Goal: Task Accomplishment & Management: Manage account settings

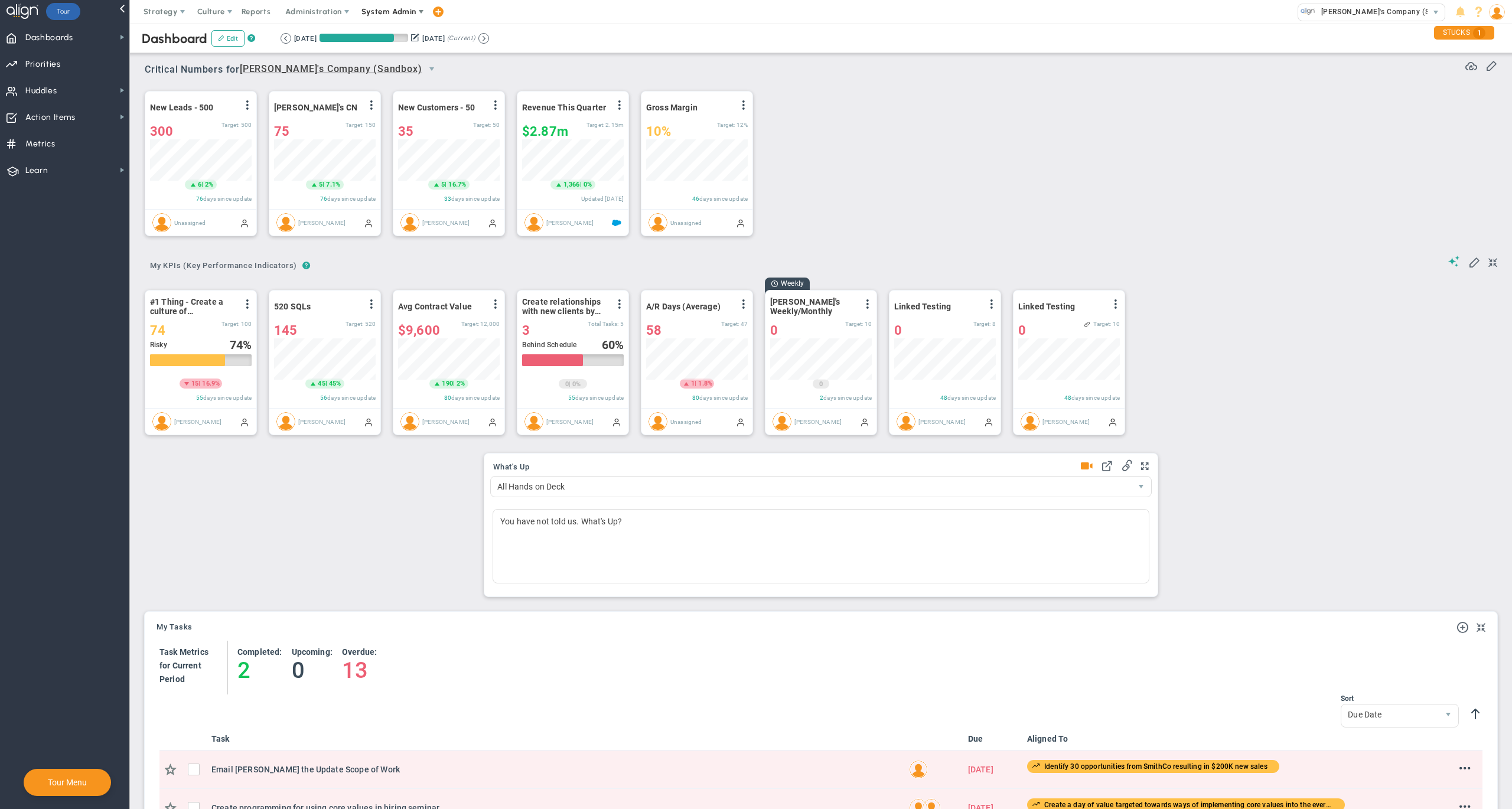
click at [395, 10] on span "System Admin" at bounding box center [388, 11] width 55 height 9
click at [396, 57] on span "Companies Overview" at bounding box center [423, 59] width 141 height 24
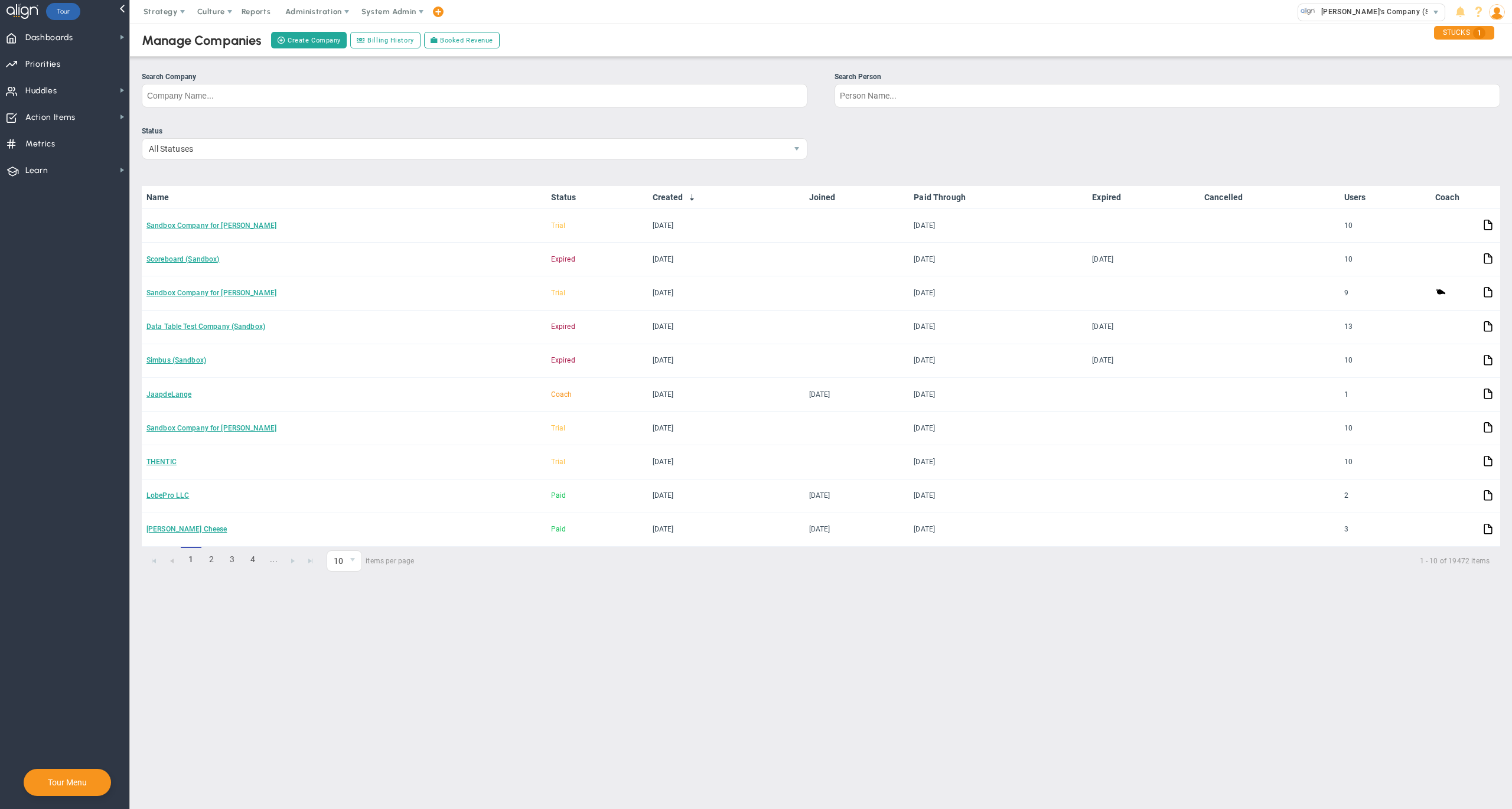
click at [697, 41] on div "Manage Companies Create Company Billing History Booked Revenue" at bounding box center [821, 40] width 1406 height 33
click at [1054, 43] on div "Manage Companies Create Company Billing History Booked Revenue" at bounding box center [821, 40] width 1406 height 33
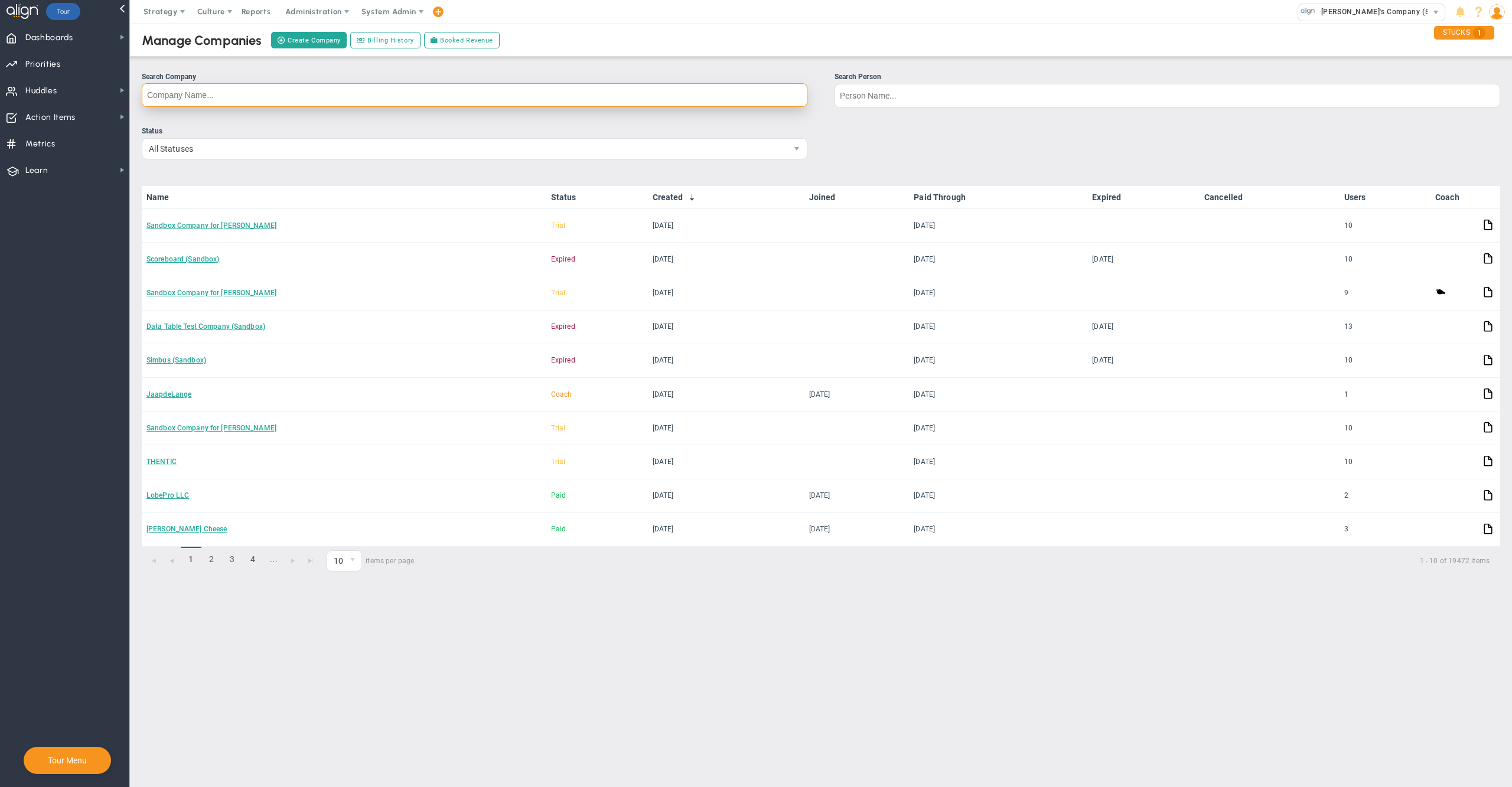
click at [707, 91] on input "Search Company" at bounding box center [474, 95] width 666 height 24
type input "[PERSON_NAME]"
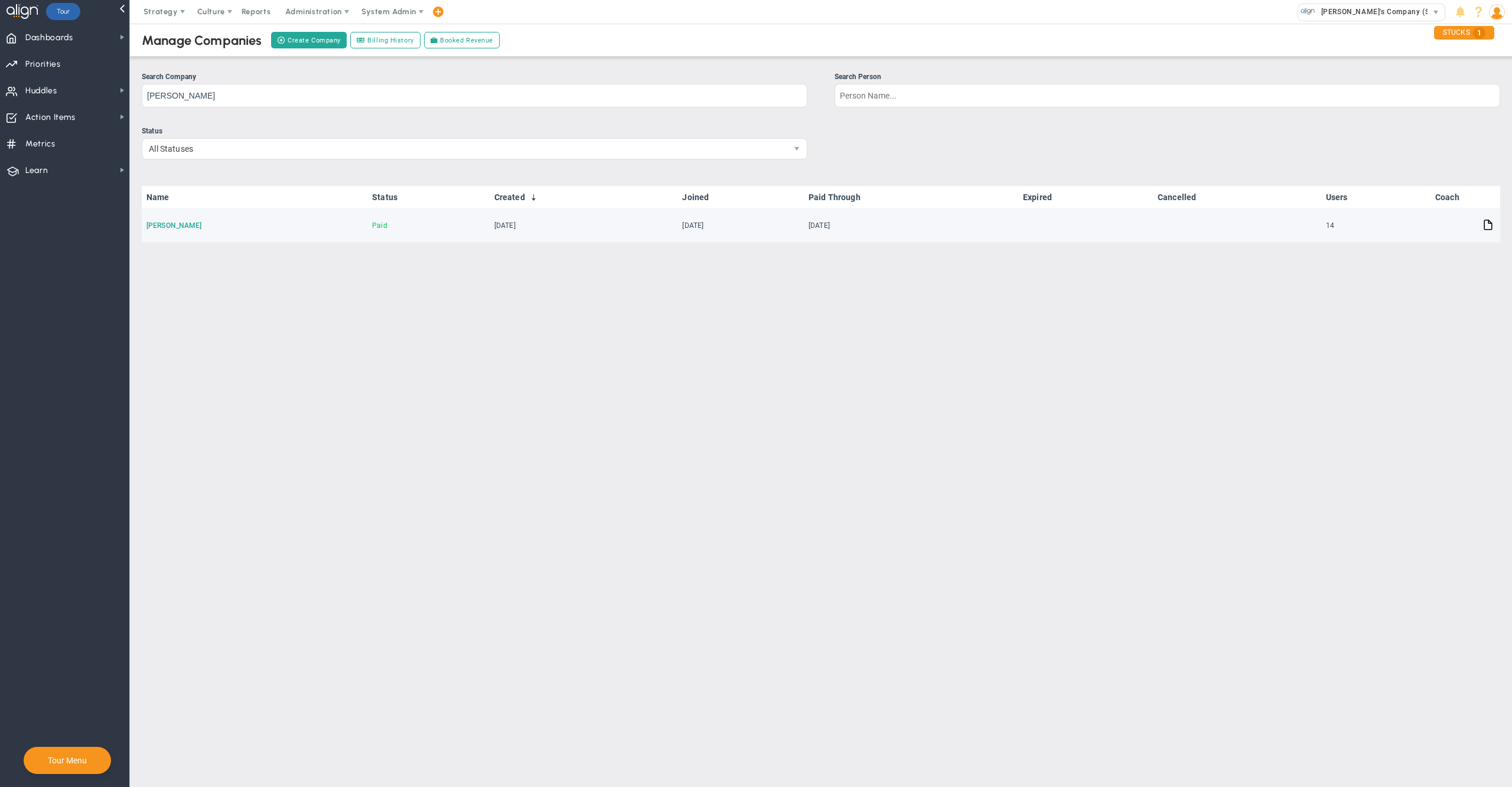
click at [159, 226] on link "[PERSON_NAME]" at bounding box center [175, 226] width 56 height 8
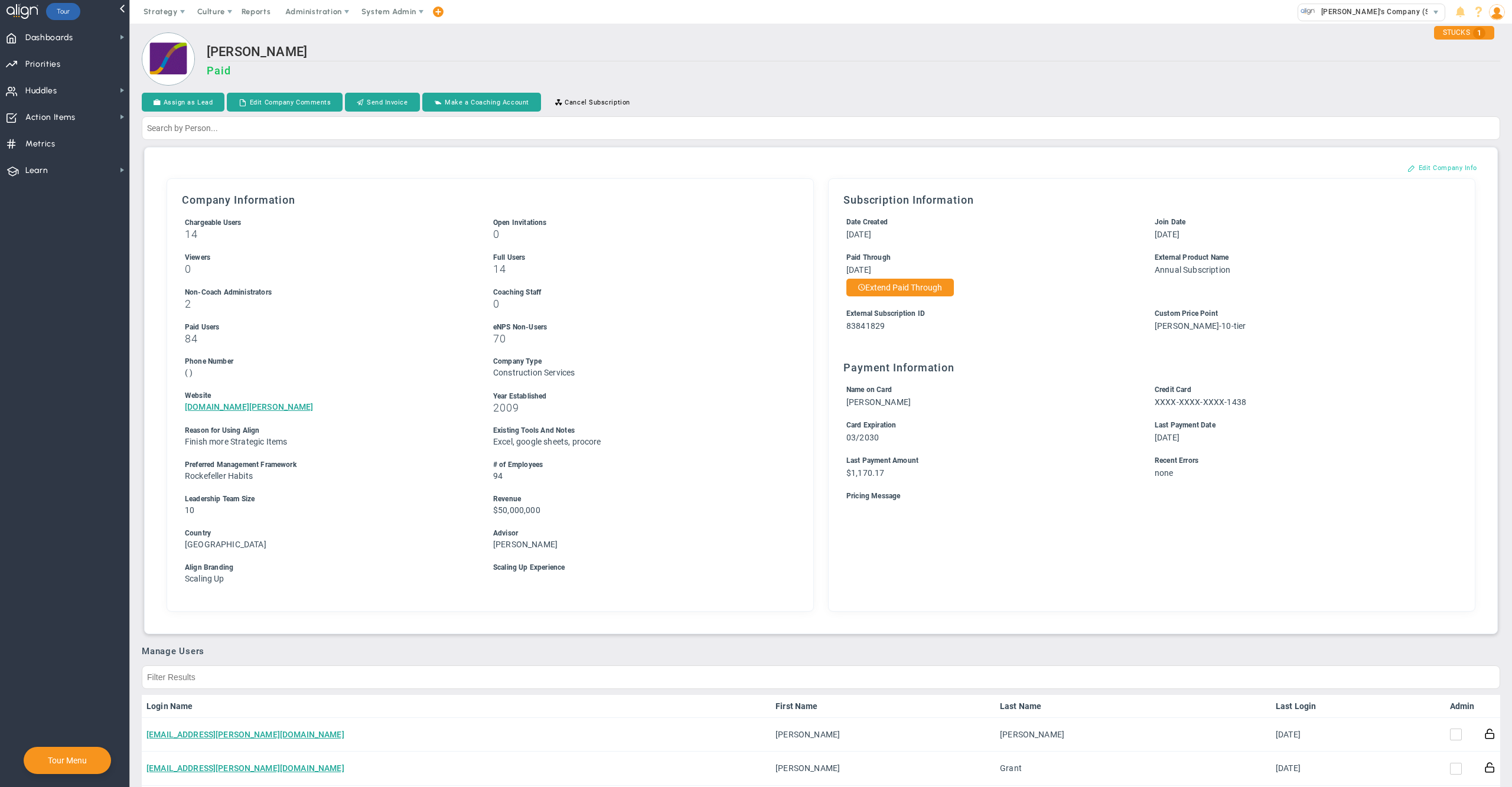
click at [1430, 168] on button "Edit Company Info" at bounding box center [1442, 168] width 93 height 19
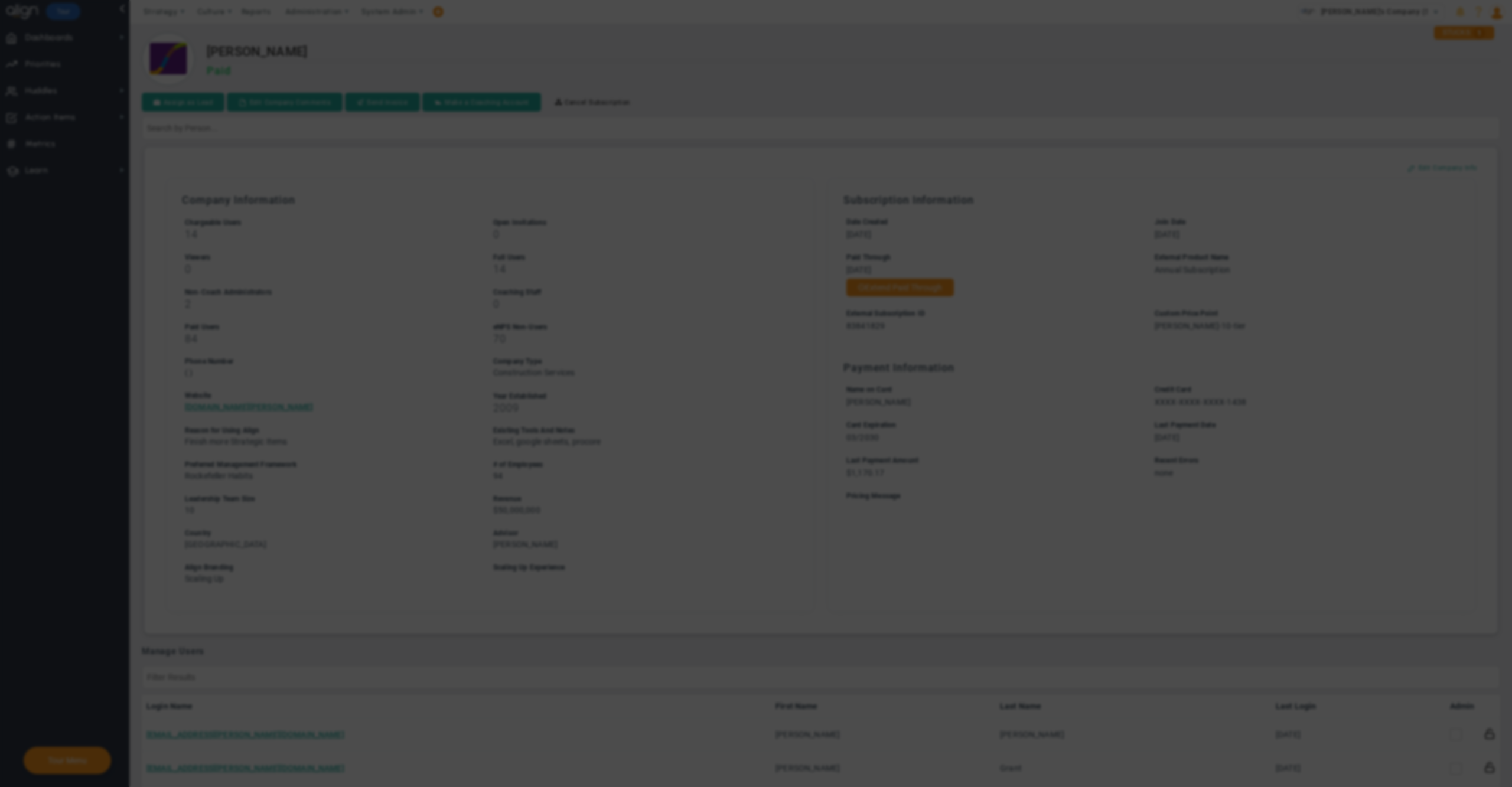
checkbox input "false"
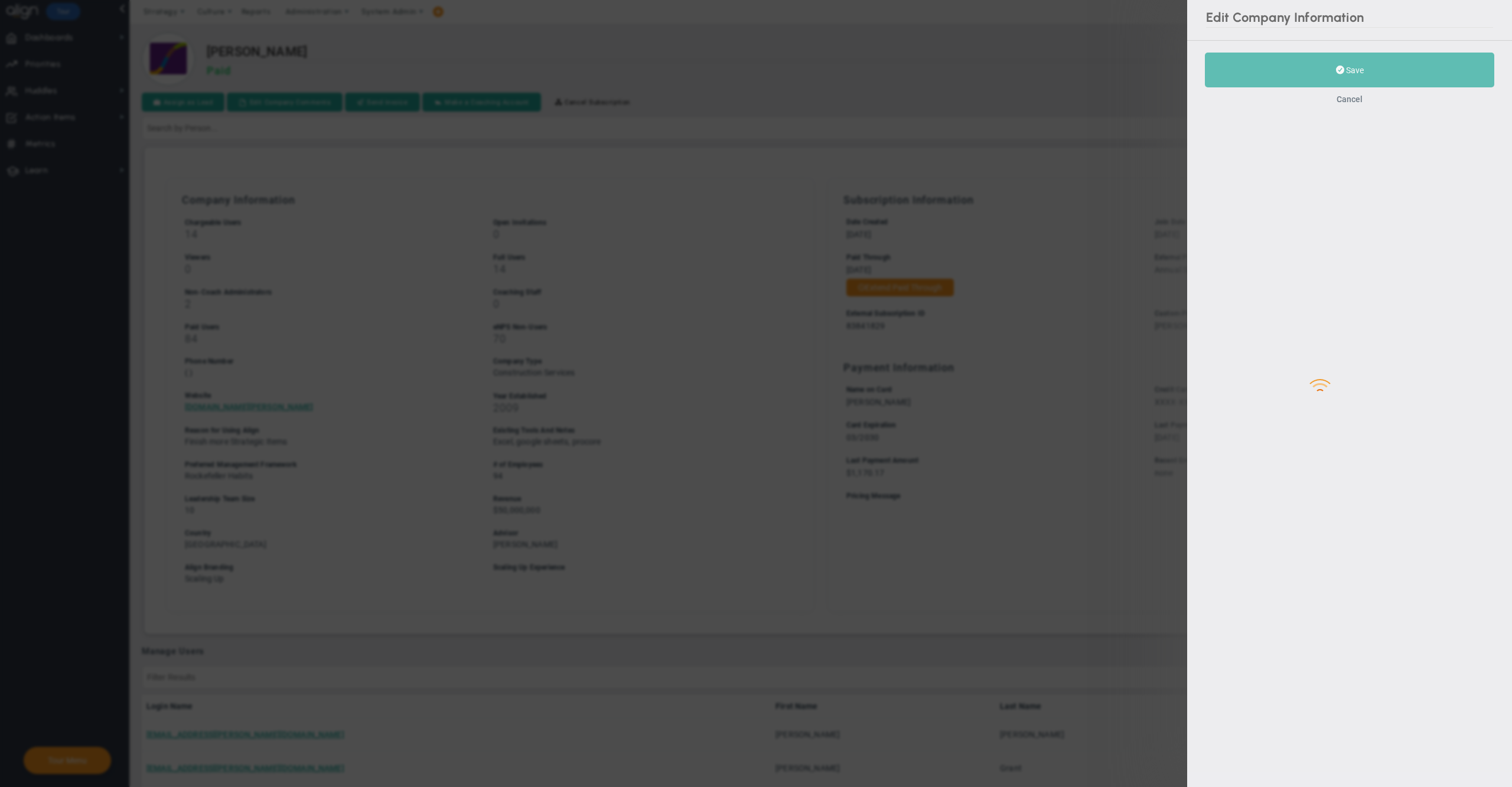
type input "[DOMAIN_NAME][PERSON_NAME]"
type input "83841829"
type input "[PERSON_NAME]-10-tier"
type input "2009"
type input "94"
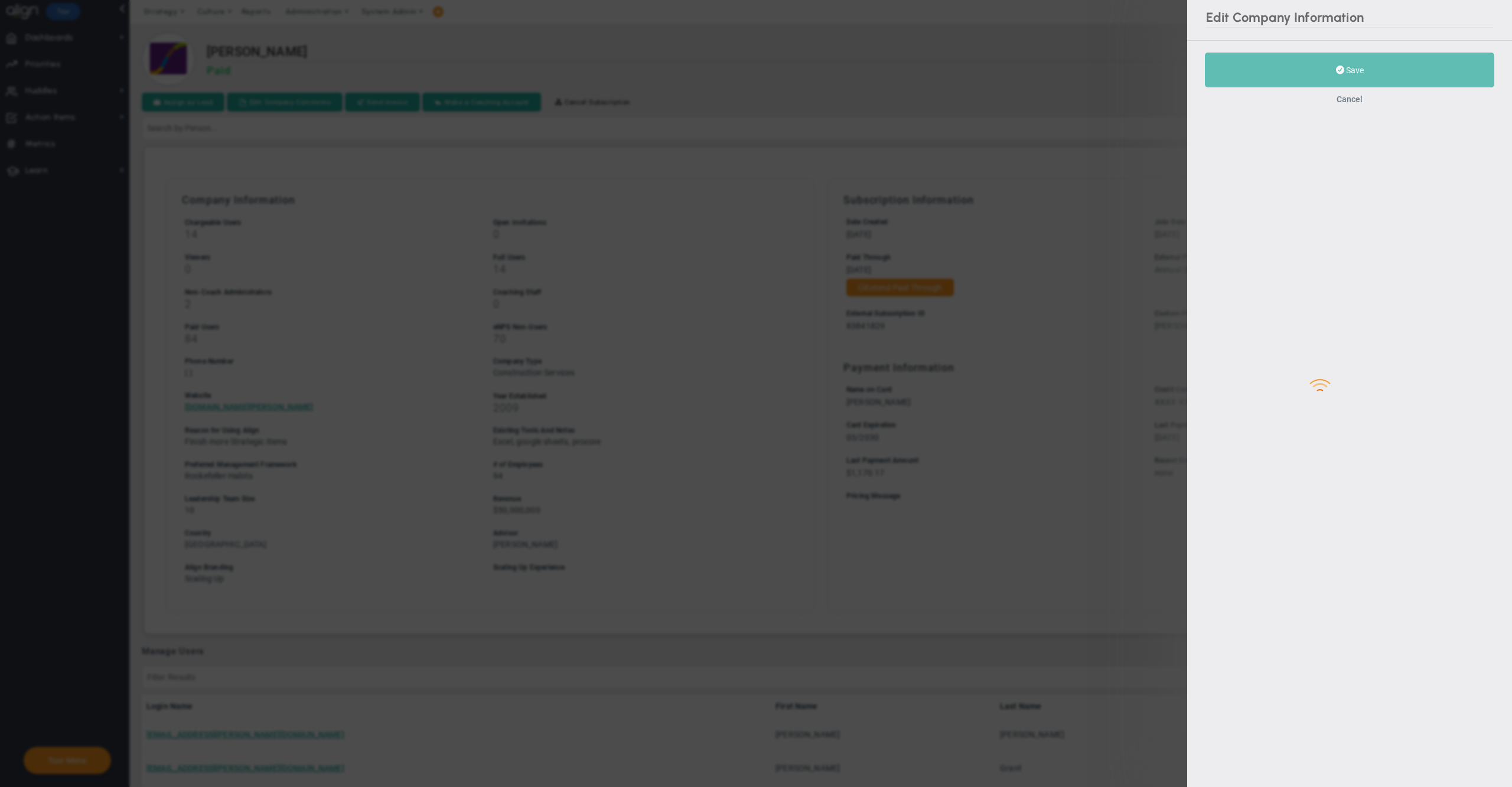
type input "10"
type input "$50,000,000"
checkbox input "true"
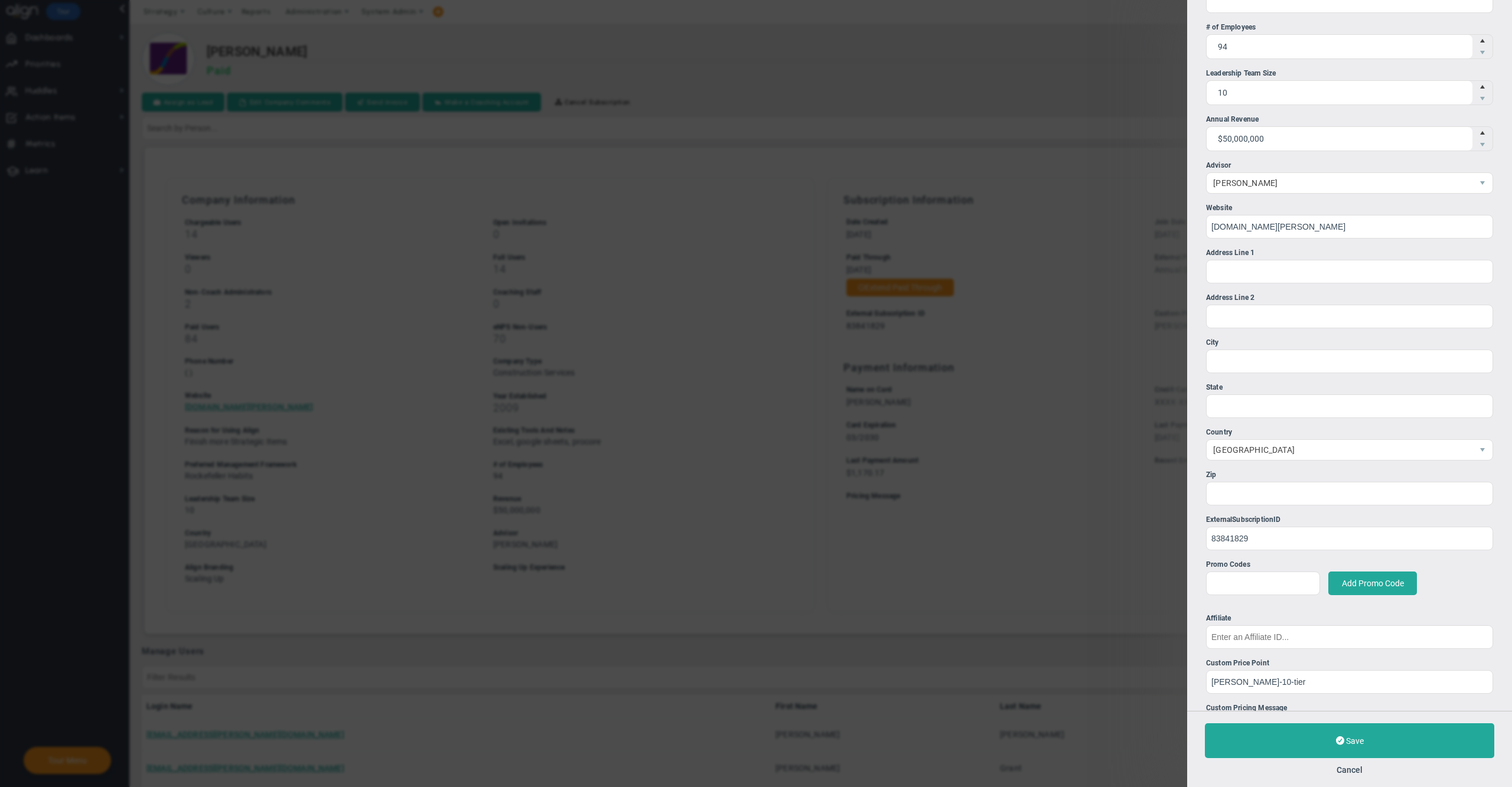
scroll to position [517, 0]
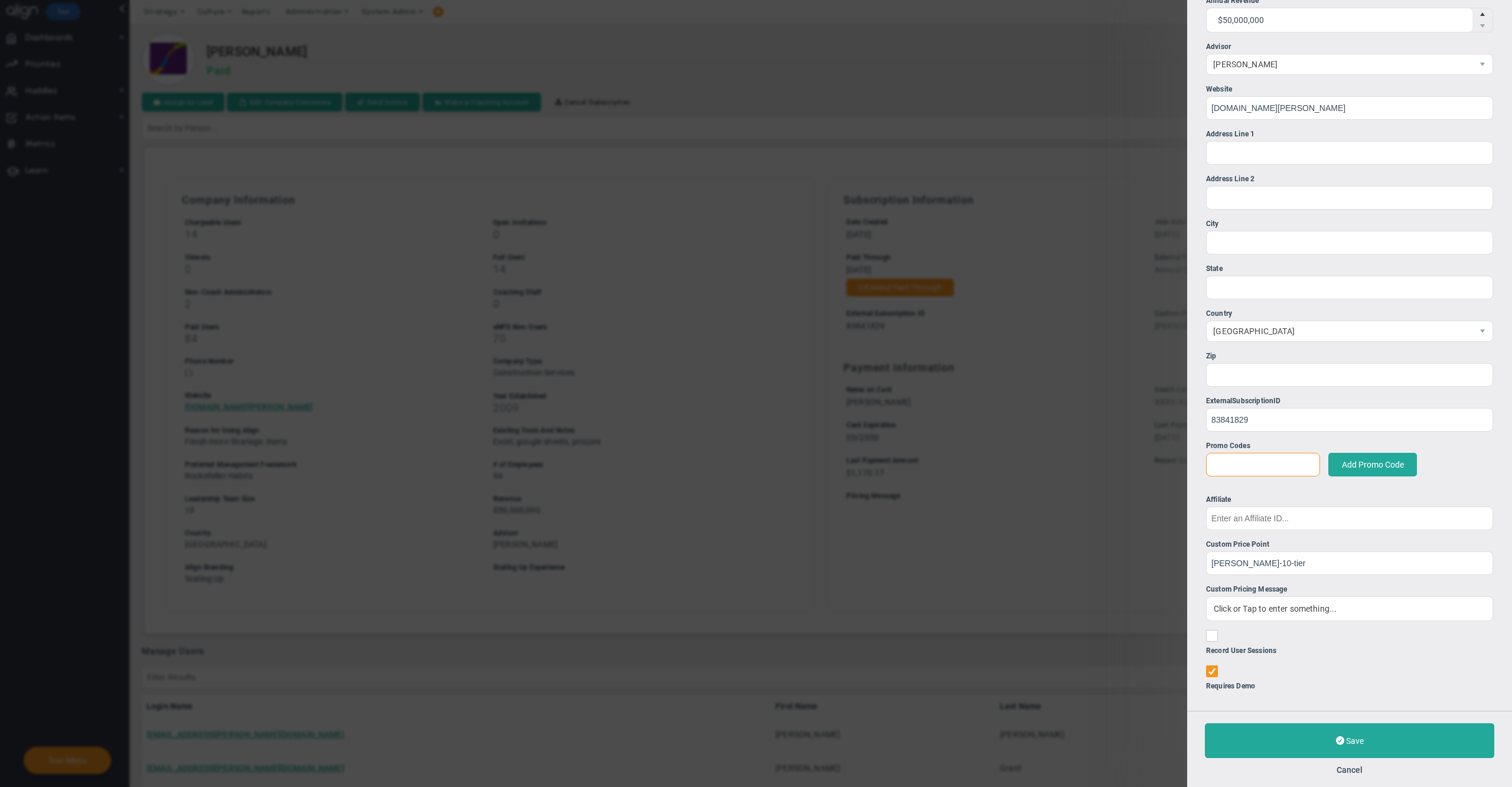
click at [1262, 454] on input at bounding box center [1263, 465] width 114 height 24
paste input "FITT-500"
type input "FITT-500"
click at [1373, 458] on button "Add Promo Code" at bounding box center [1372, 465] width 89 height 24
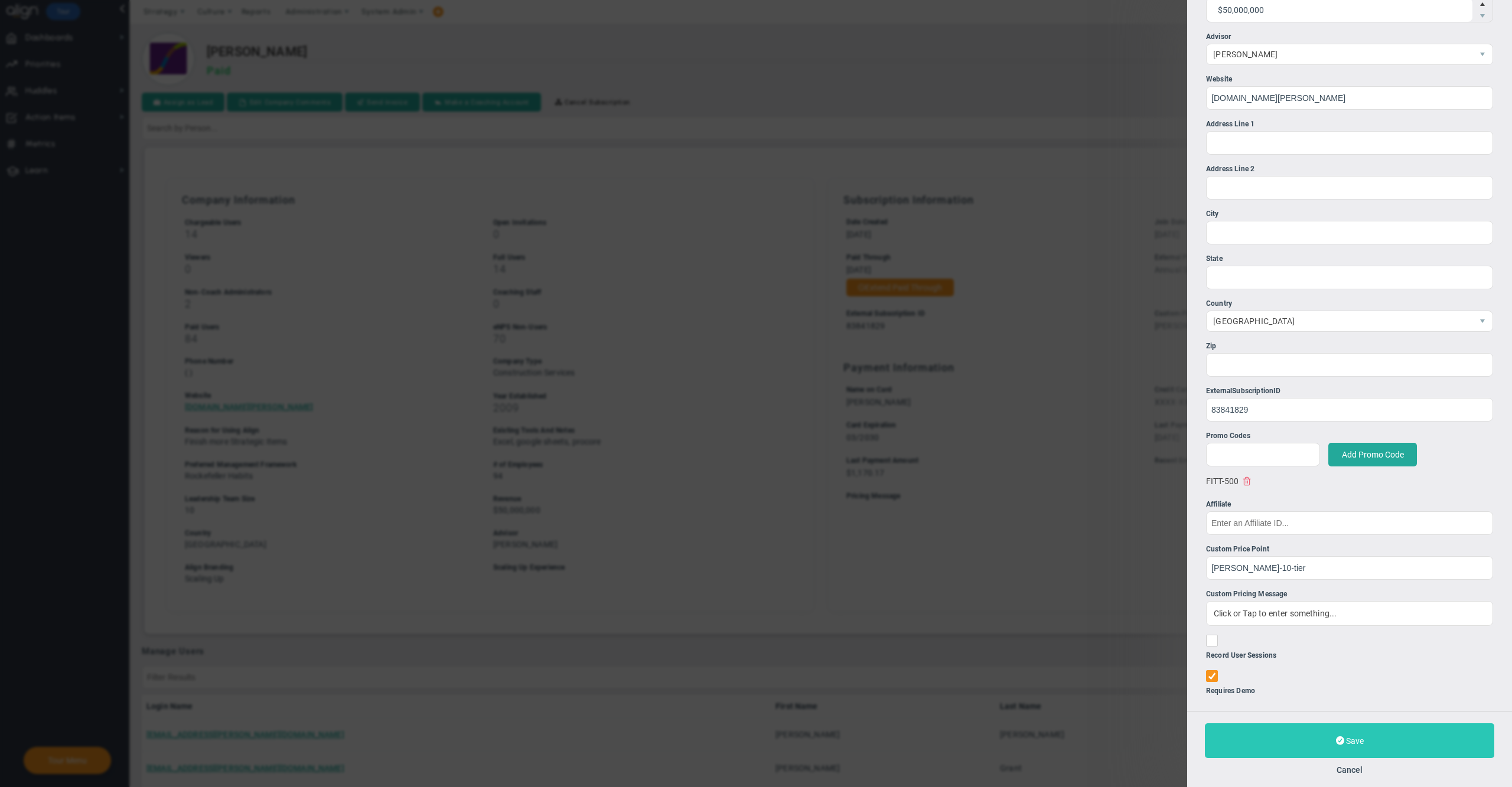
click at [1357, 744] on span "Save" at bounding box center [1355, 742] width 18 height 10
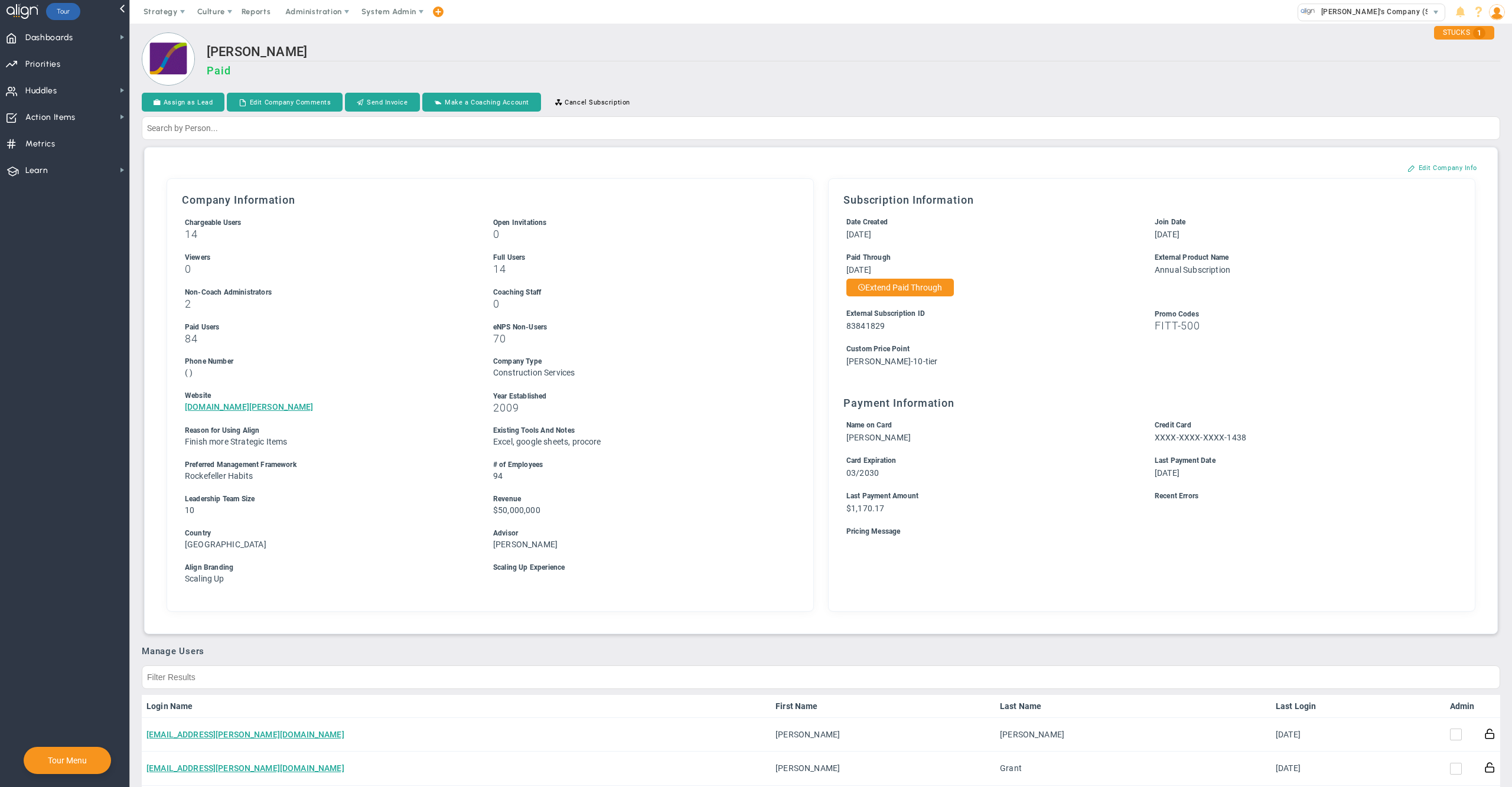
scroll to position [733, 0]
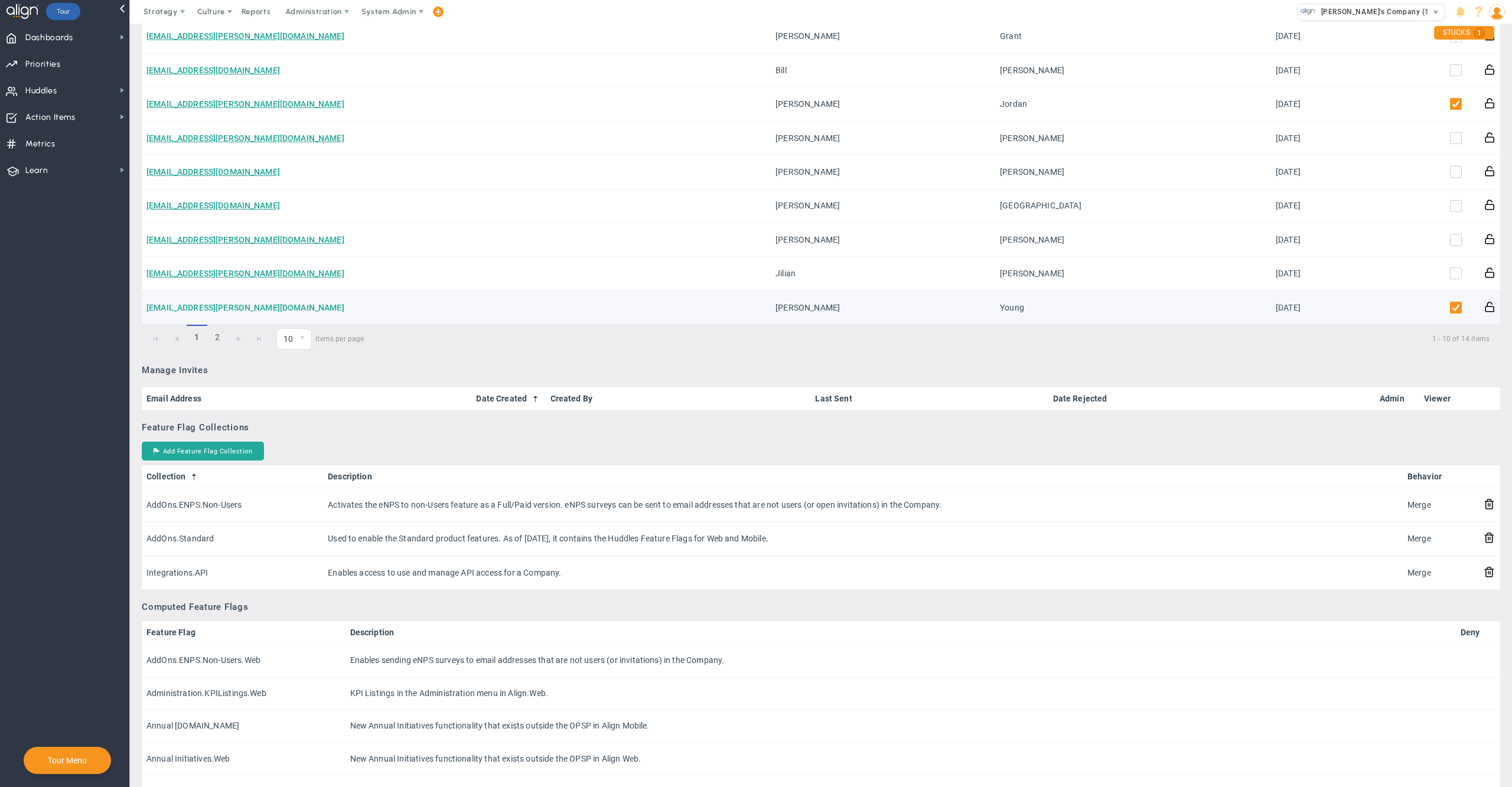
click at [188, 303] on link "[EMAIL_ADDRESS][PERSON_NAME][DOMAIN_NAME]" at bounding box center [246, 308] width 198 height 10
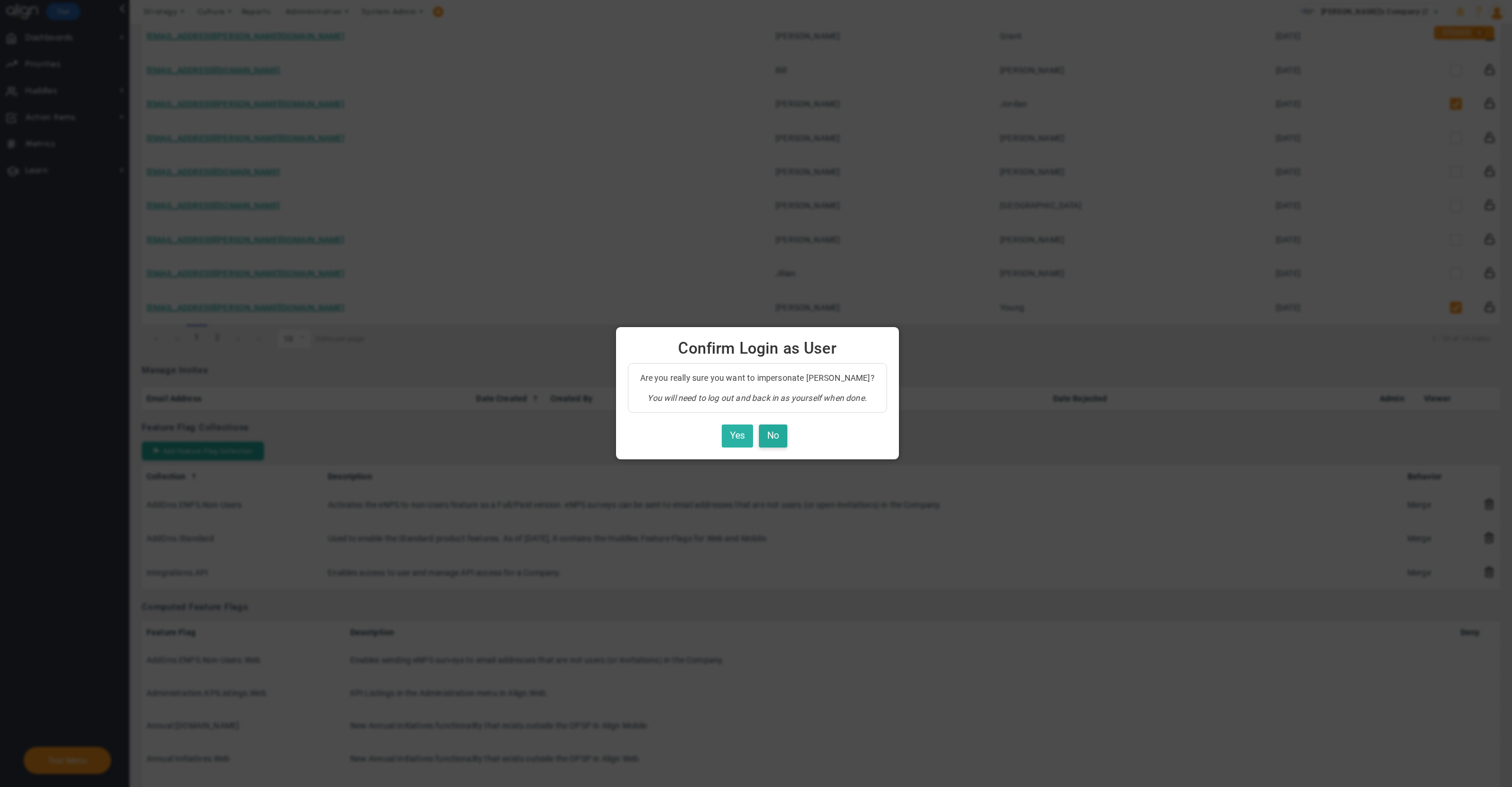
click at [733, 437] on button "Yes" at bounding box center [737, 436] width 31 height 23
